Goal: Transaction & Acquisition: Purchase product/service

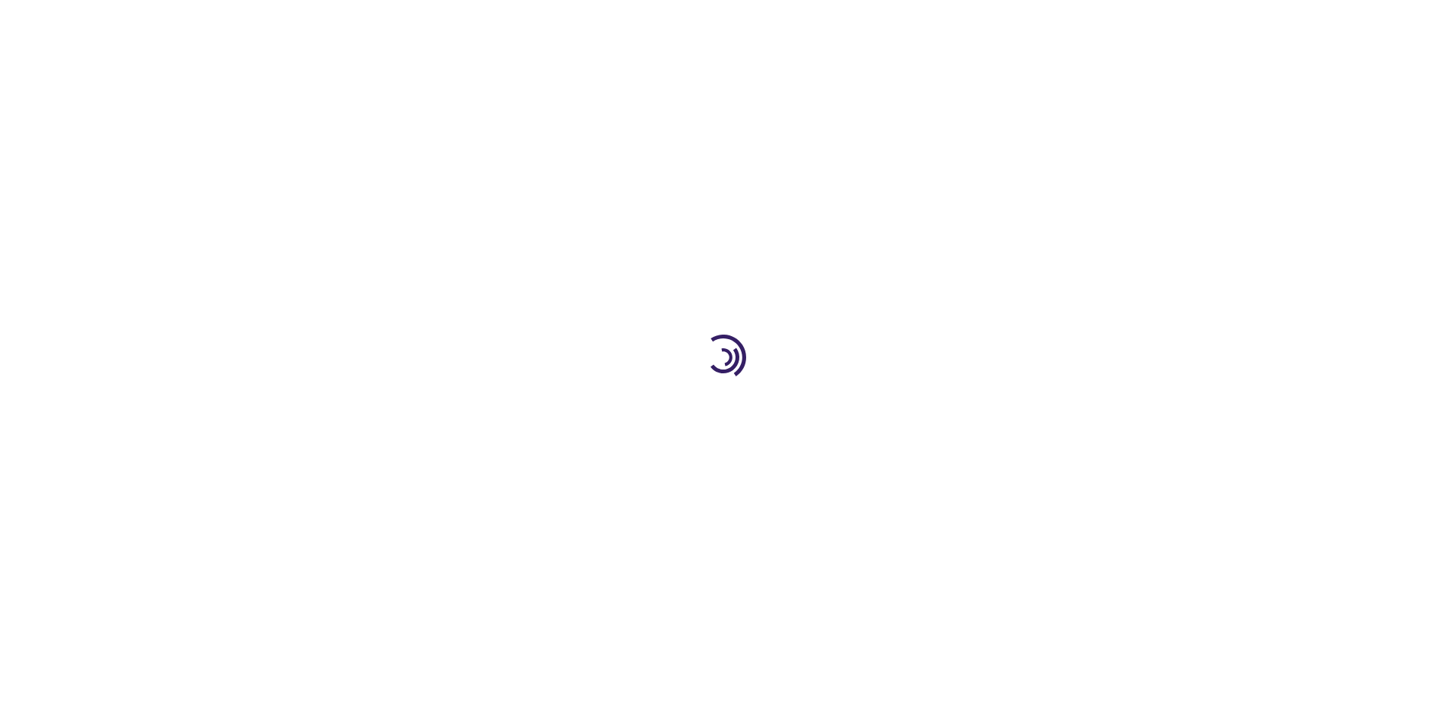
click at [956, 23] on link "Log In" at bounding box center [955, 23] width 30 height 12
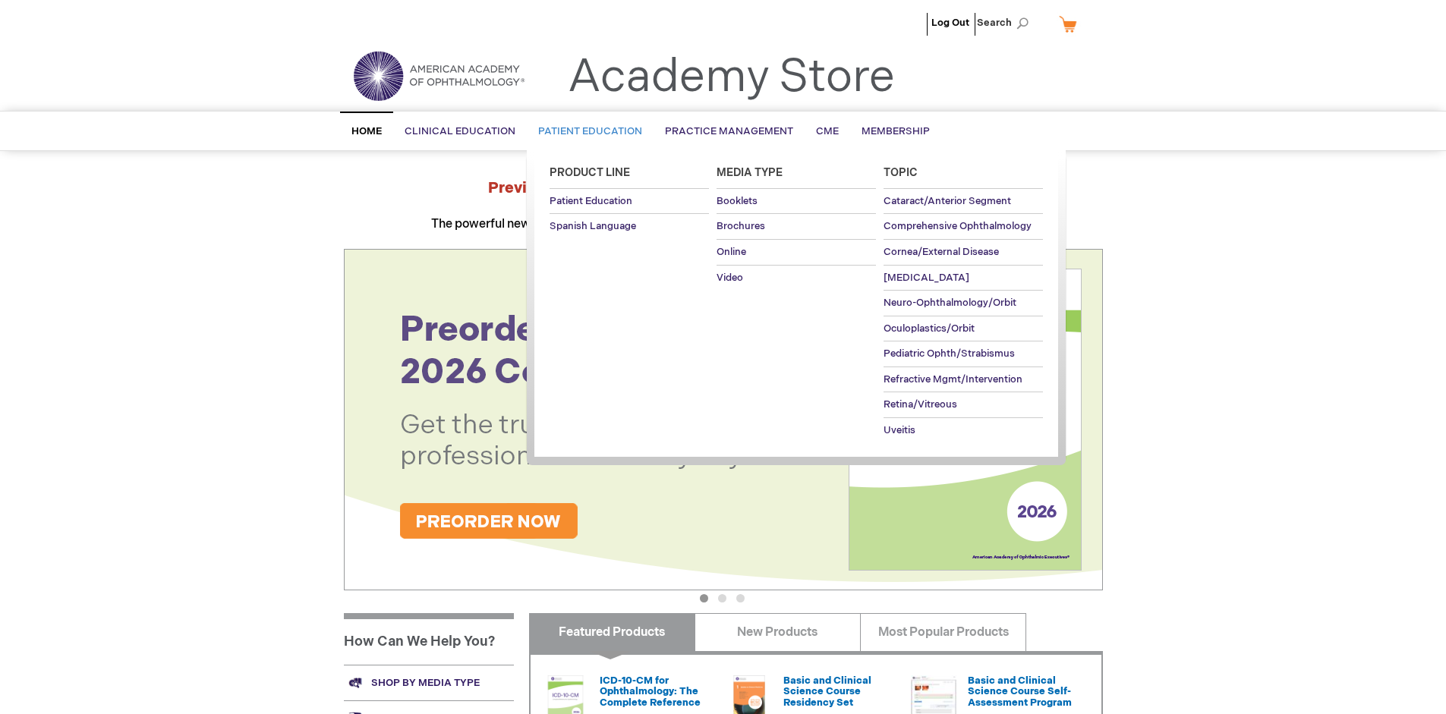
click at [586, 131] on span "Patient Education" at bounding box center [590, 131] width 104 height 12
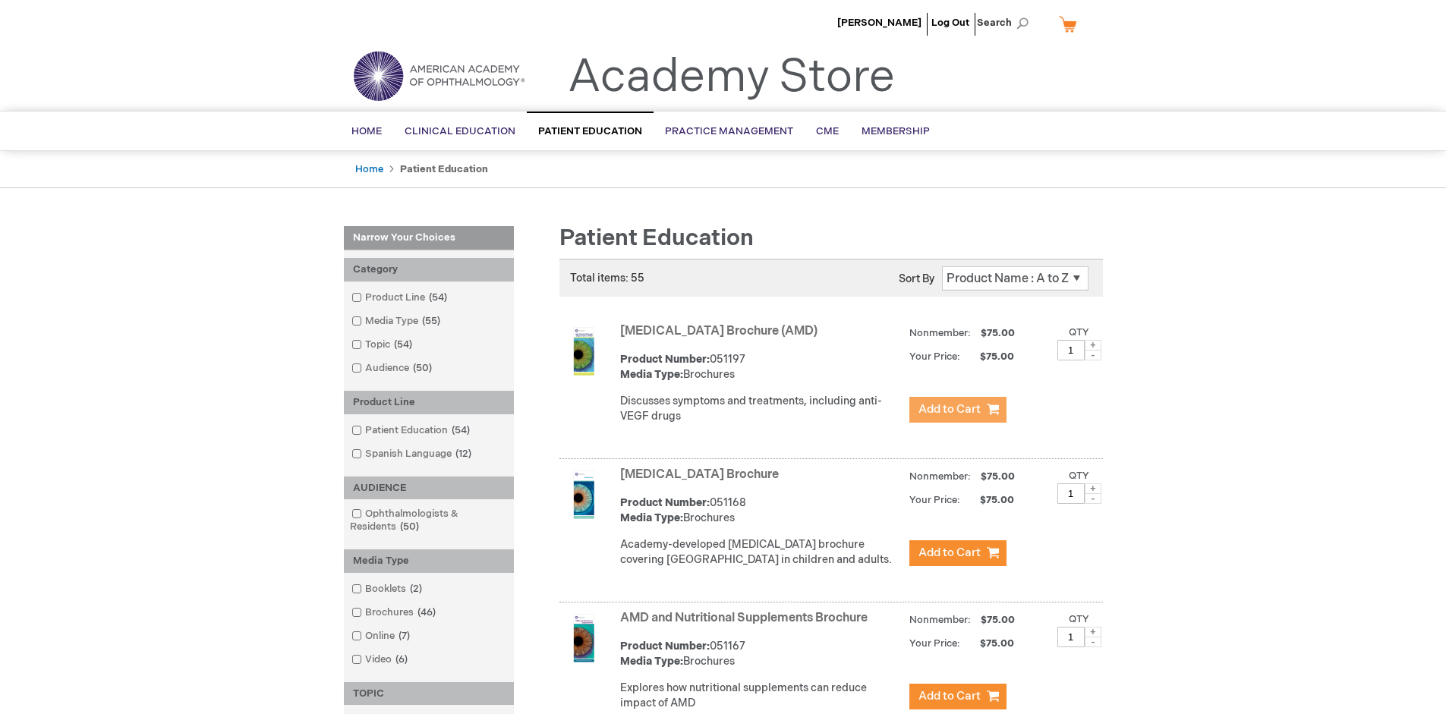
click at [957, 410] on span "Add to Cart" at bounding box center [950, 409] width 62 height 14
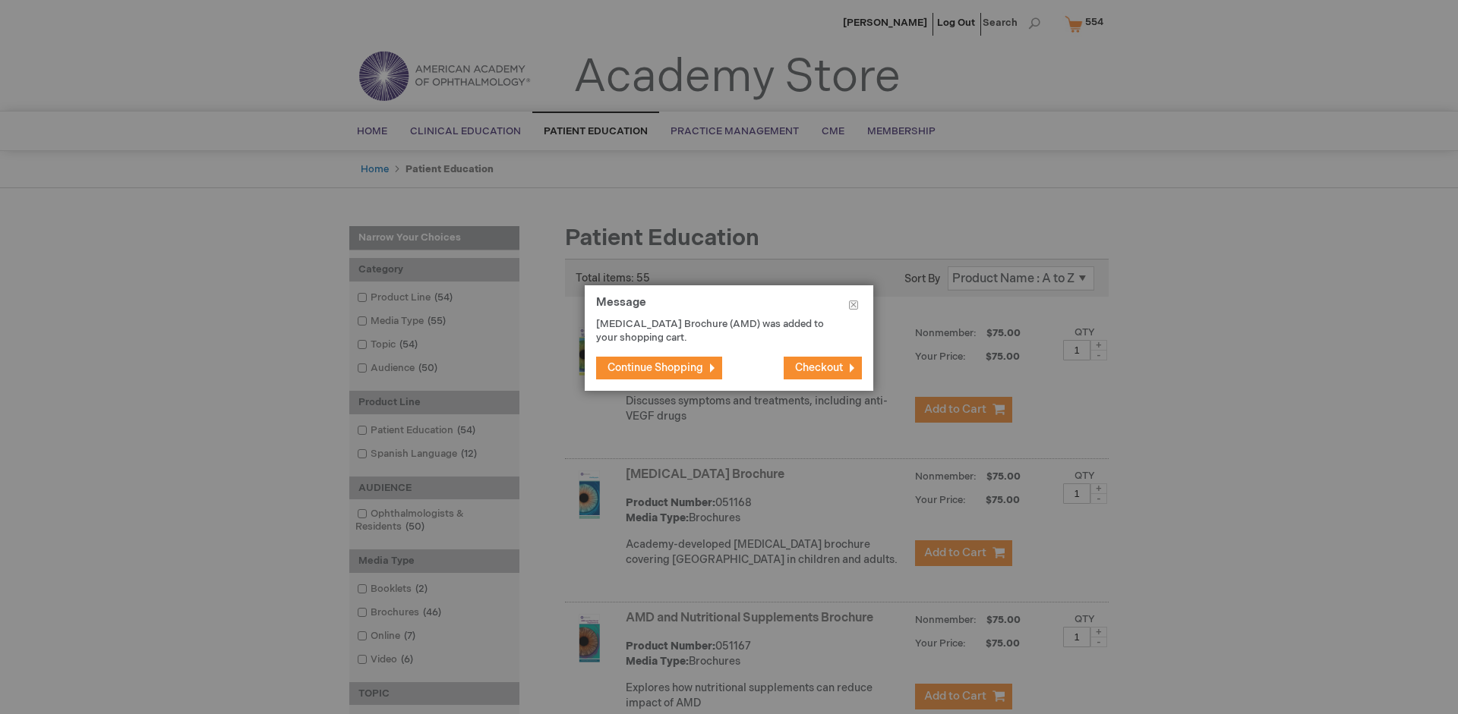
click at [655, 367] on span "Continue Shopping" at bounding box center [655, 367] width 96 height 13
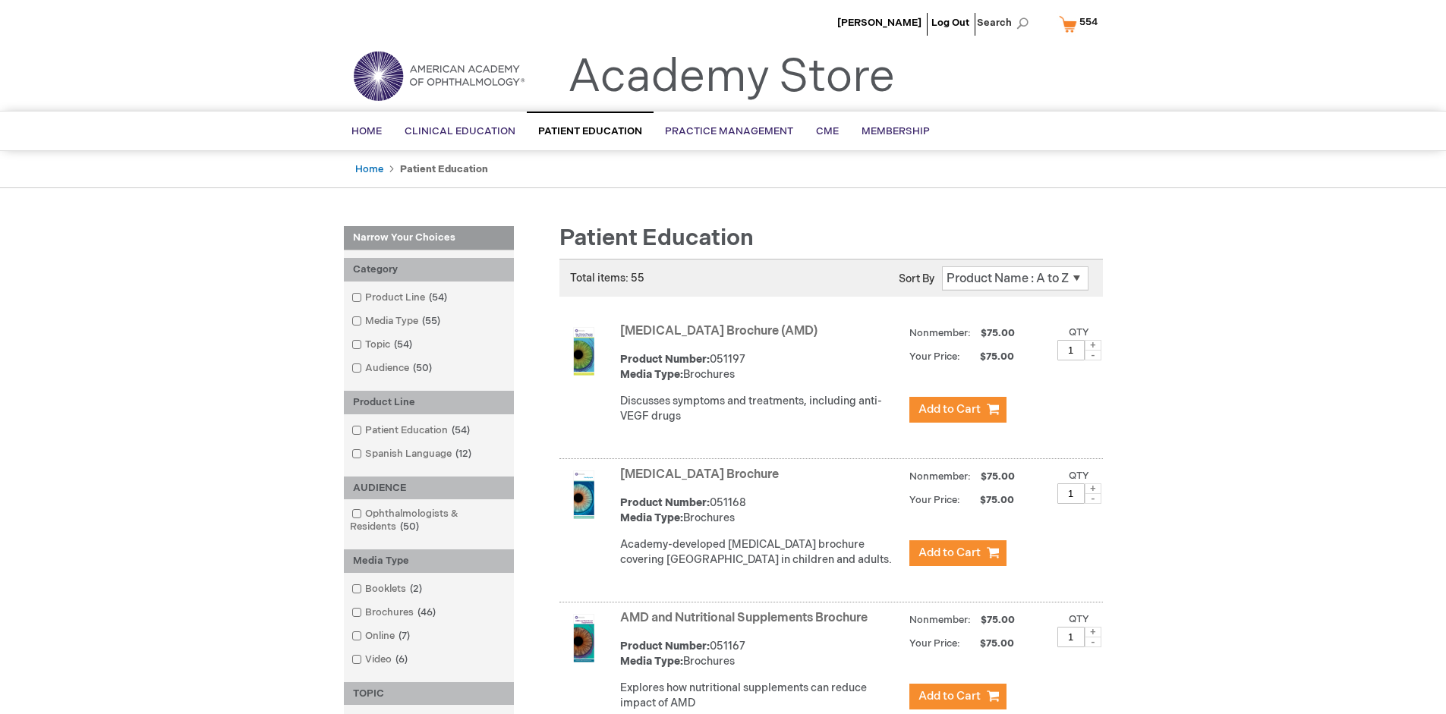
click at [747, 626] on link "AMD and Nutritional Supplements Brochure" at bounding box center [743, 618] width 247 height 14
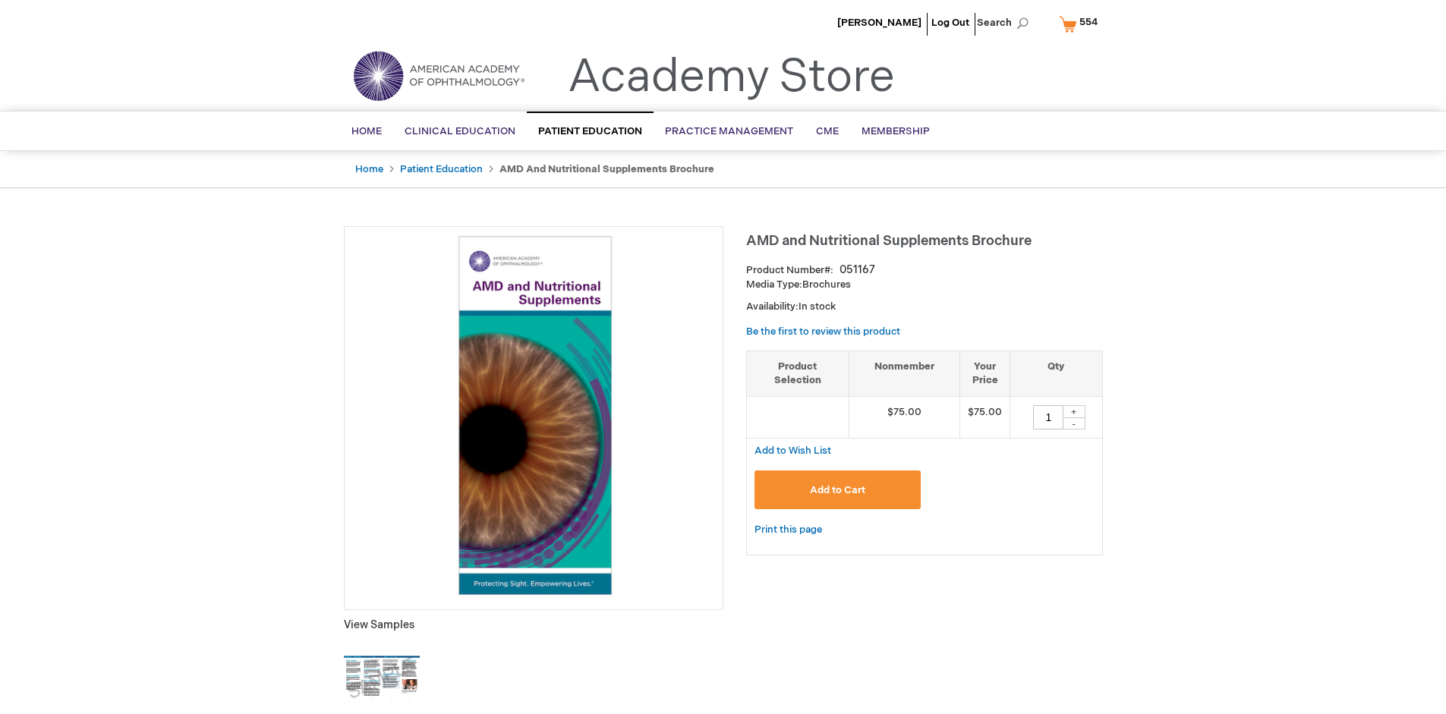
type input "1"
click at [837, 490] on span "Add to Cart" at bounding box center [837, 490] width 55 height 12
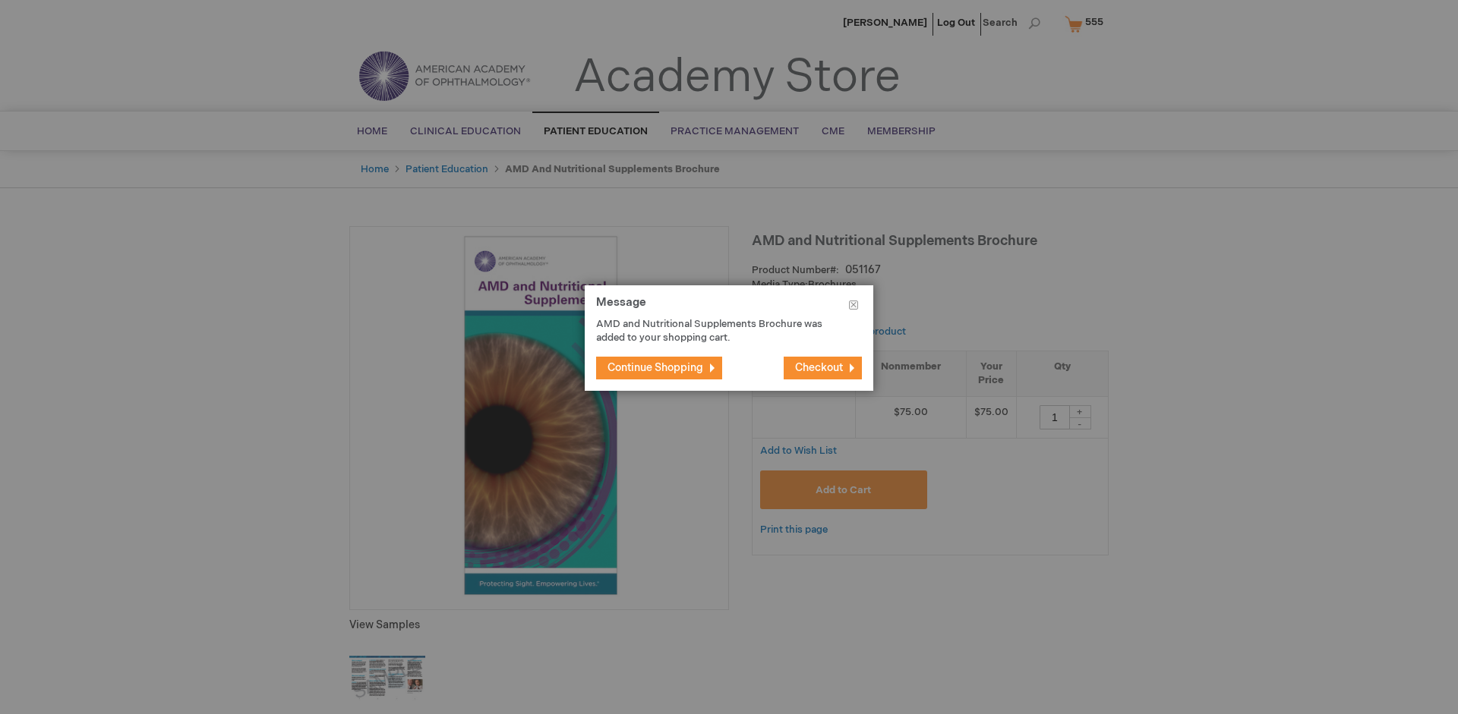
click at [655, 367] on span "Continue Shopping" at bounding box center [655, 367] width 96 height 13
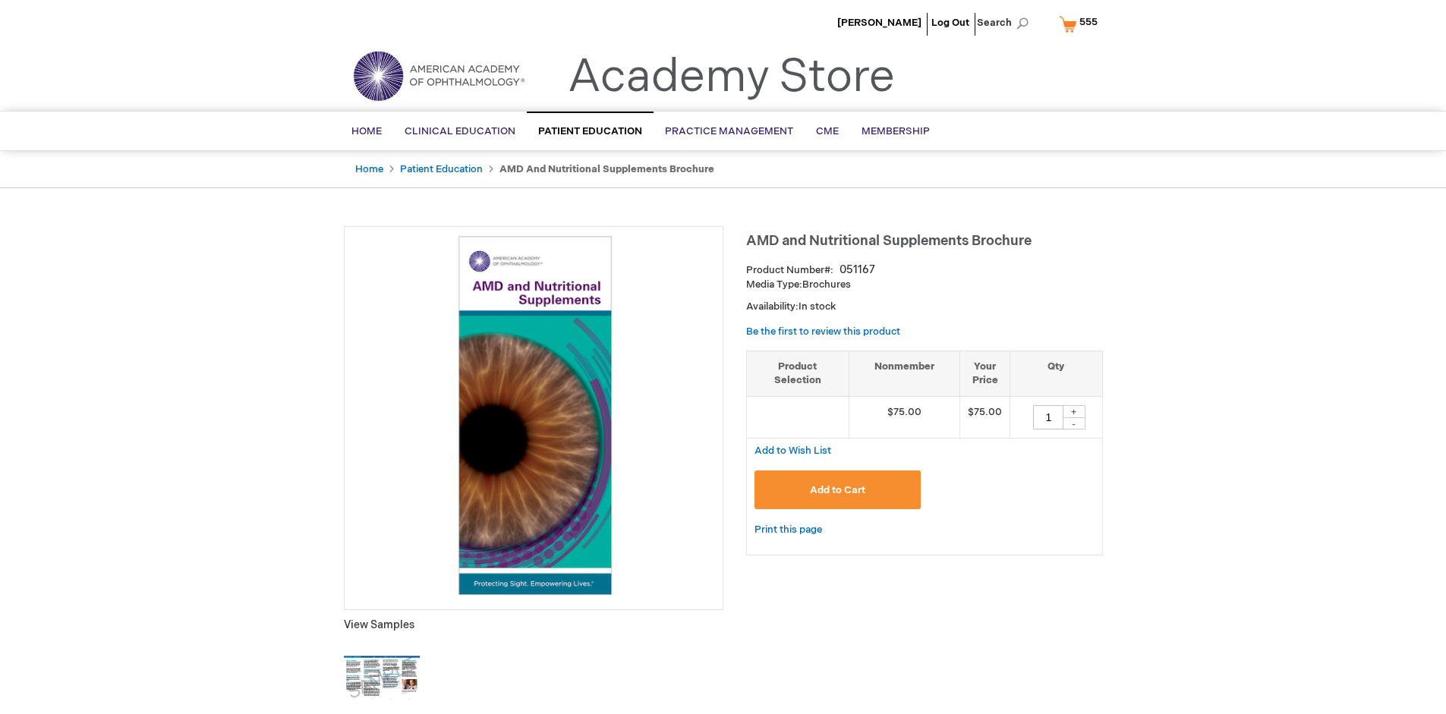
click at [1081, 24] on span "555" at bounding box center [1088, 22] width 18 height 12
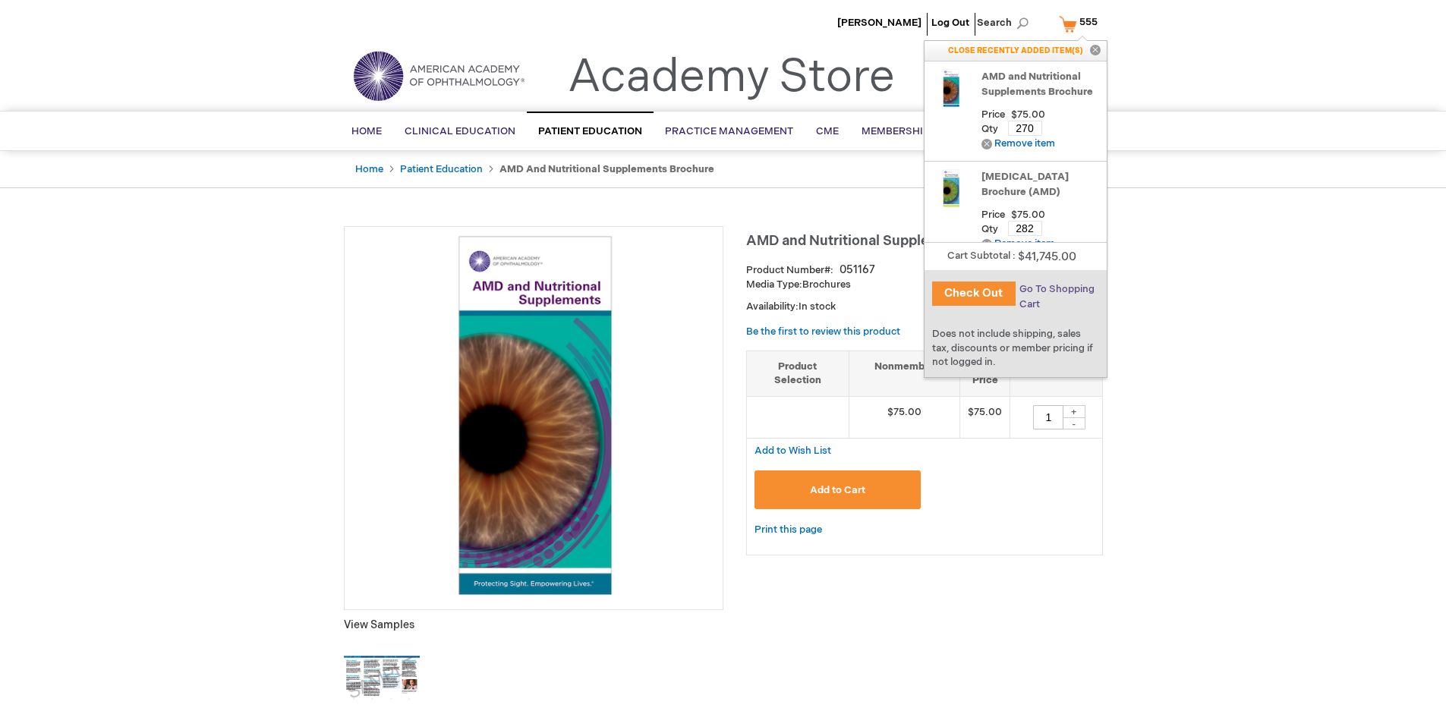
click at [1056, 289] on span "Go To Shopping Cart" at bounding box center [1057, 296] width 75 height 27
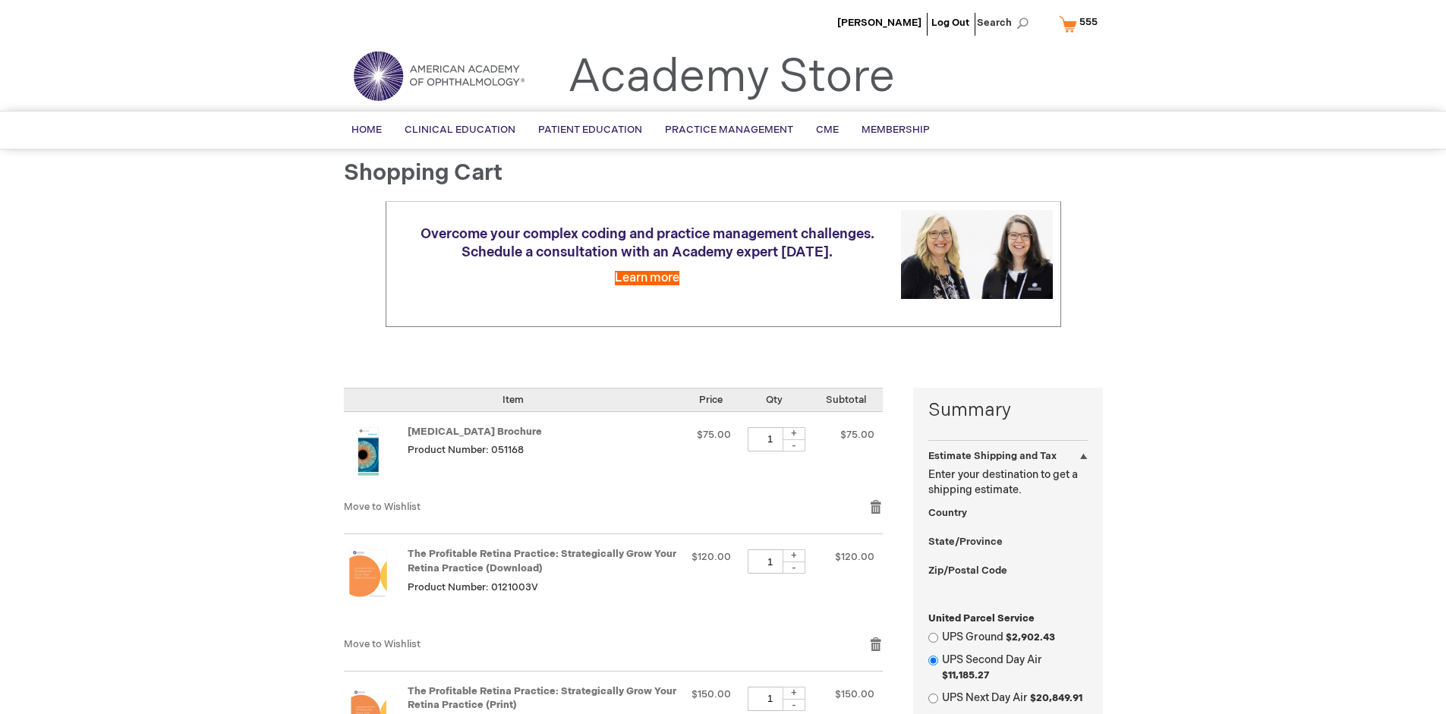
select select "US"
select select "41"
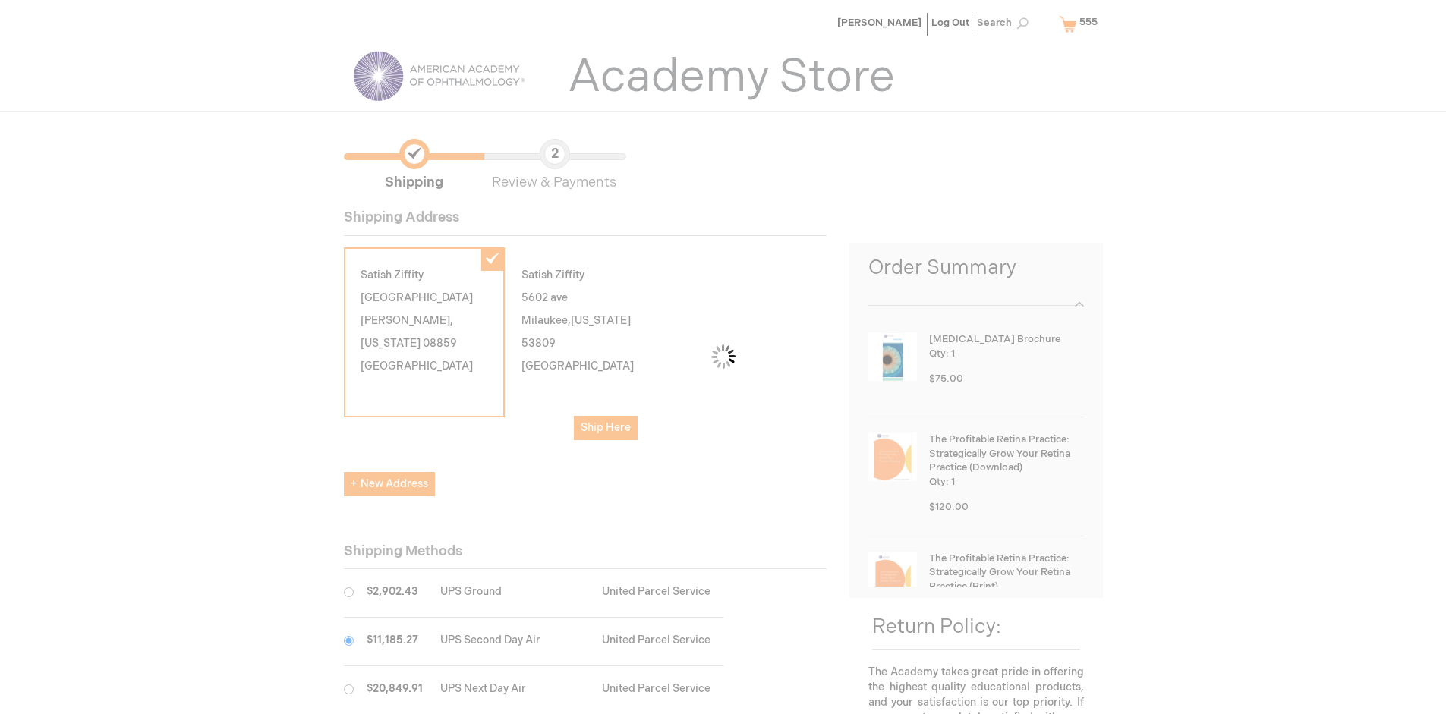
scroll to position [76, 0]
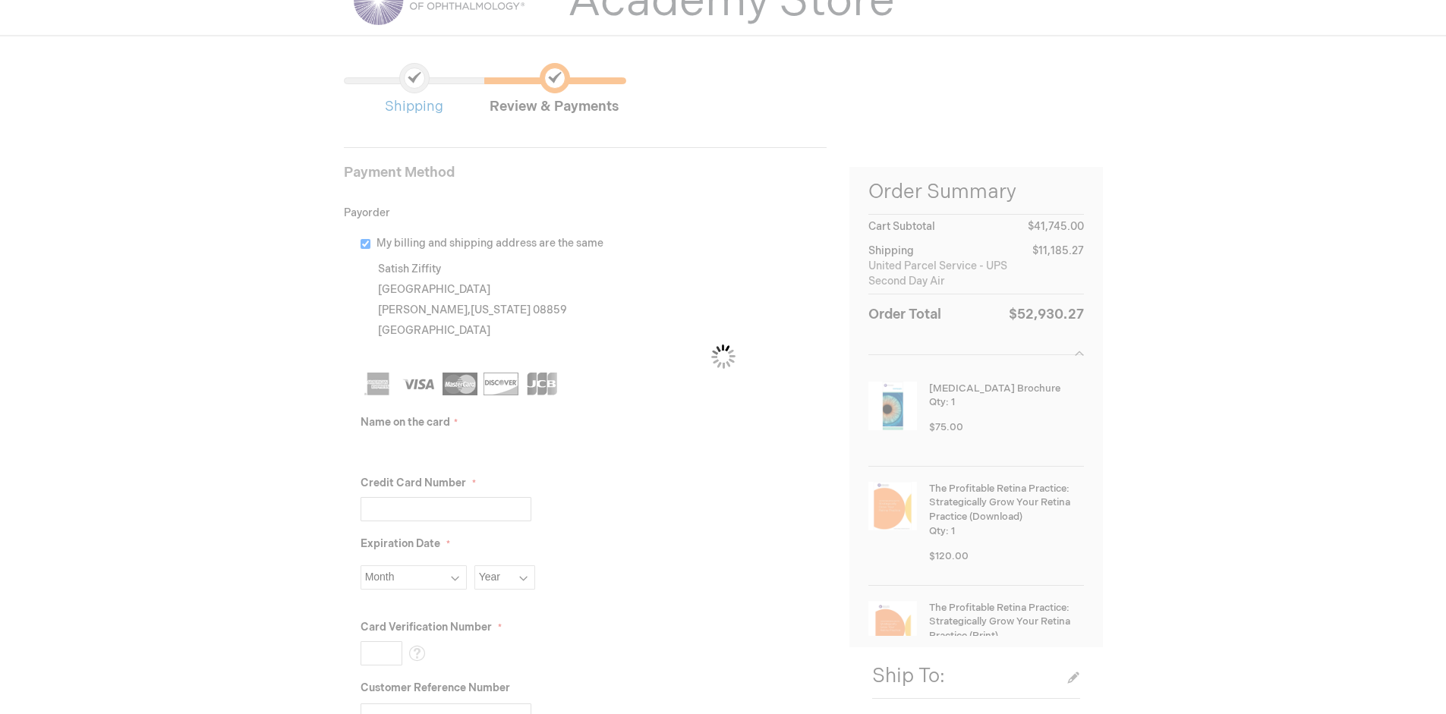
scroll to position [69, 0]
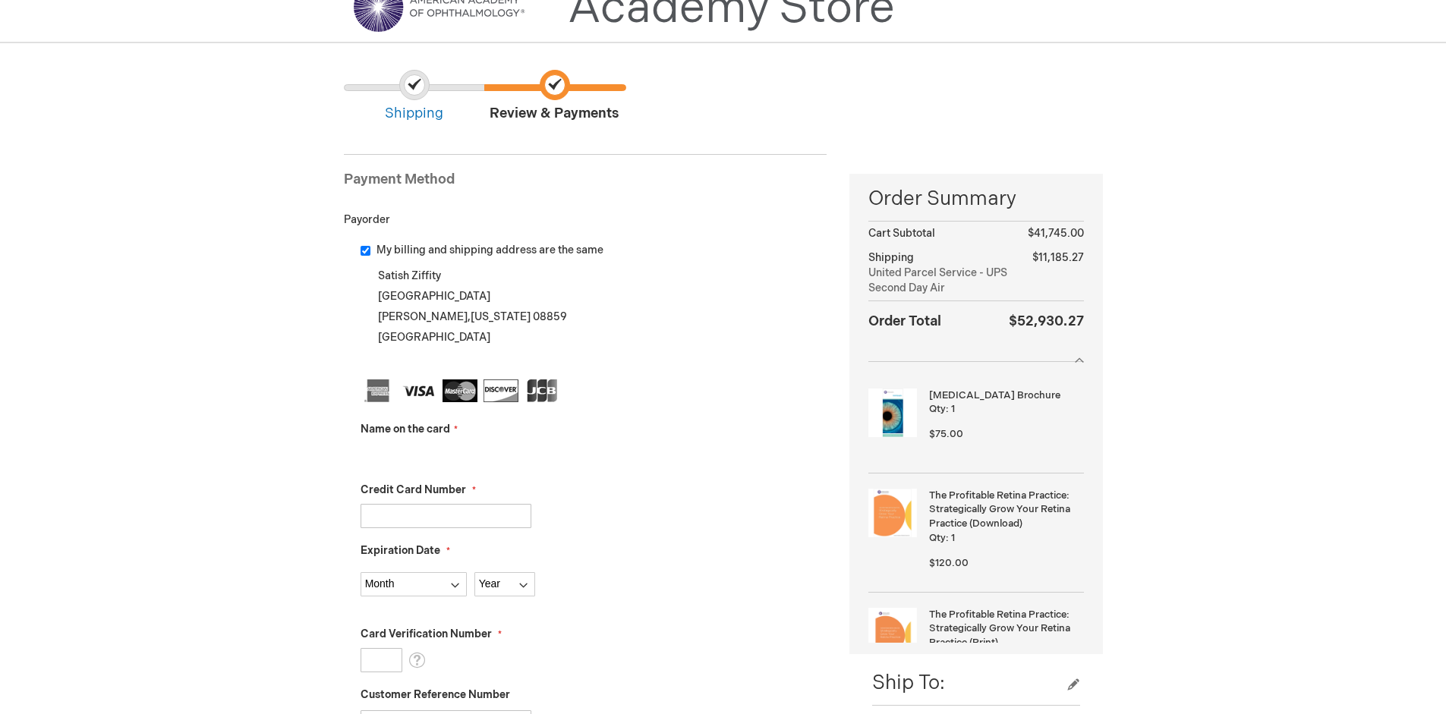
click at [446, 455] on input "Name on the card" at bounding box center [446, 455] width 171 height 24
